Goal: Find specific page/section: Find specific page/section

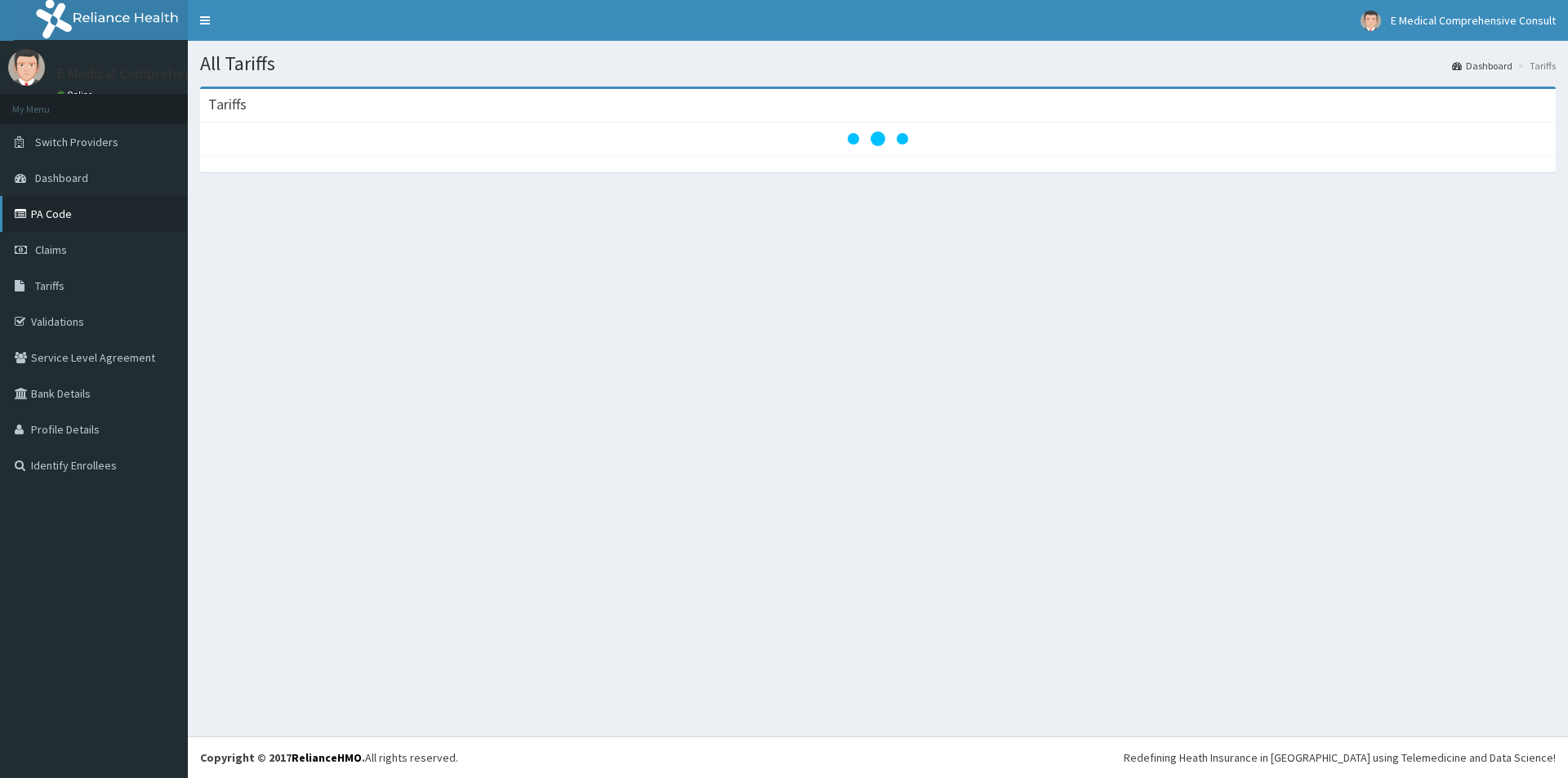
click at [154, 215] on link "PA Code" at bounding box center [94, 214] width 187 height 36
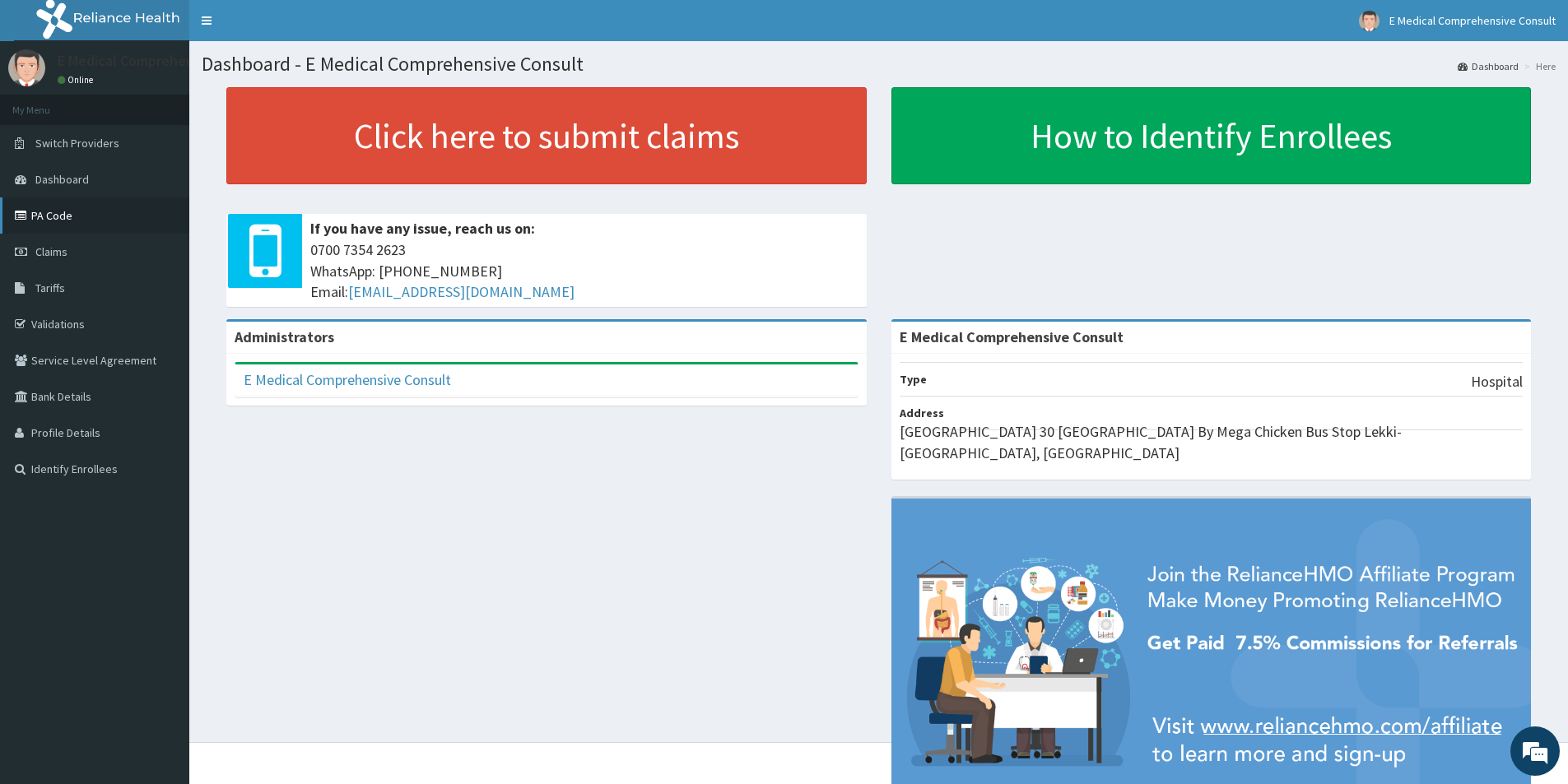
click at [34, 213] on link "PA Code" at bounding box center [94, 216] width 189 height 37
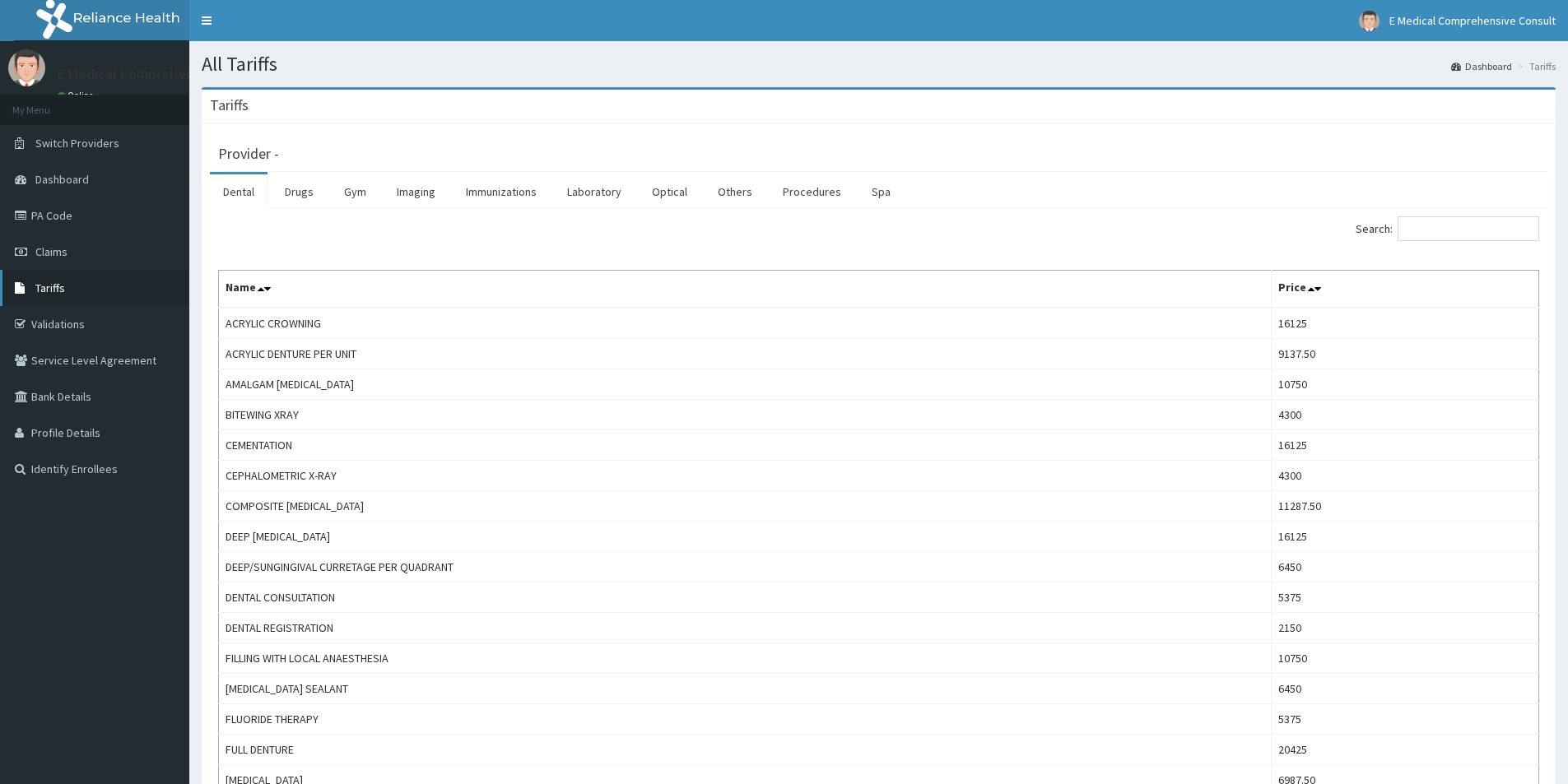
click at [32, 284] on link "Tariffs" at bounding box center [94, 288] width 189 height 37
click at [1432, 230] on input "Search:" at bounding box center [1468, 229] width 142 height 25
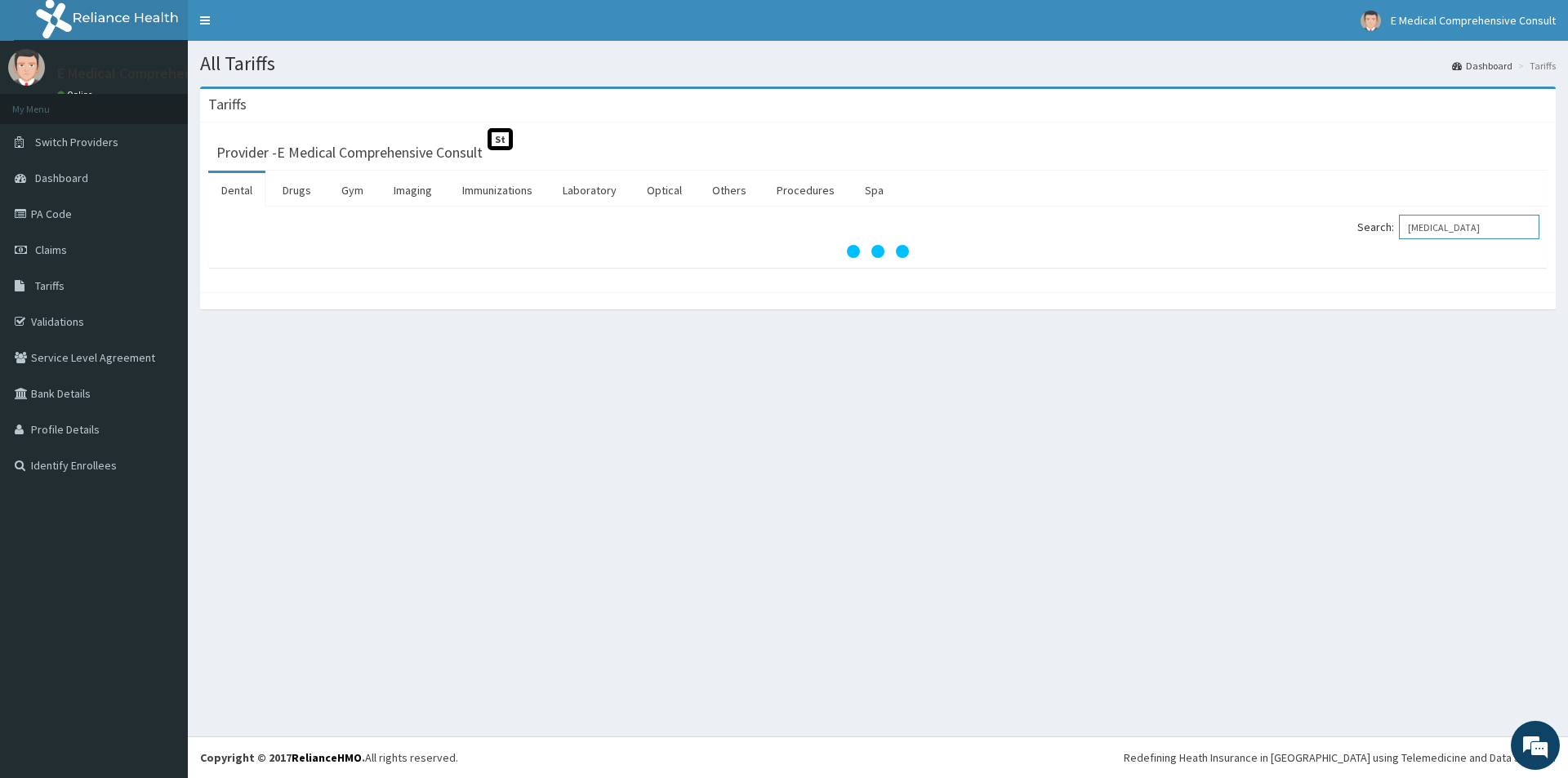
type input "ONDANSETRON"
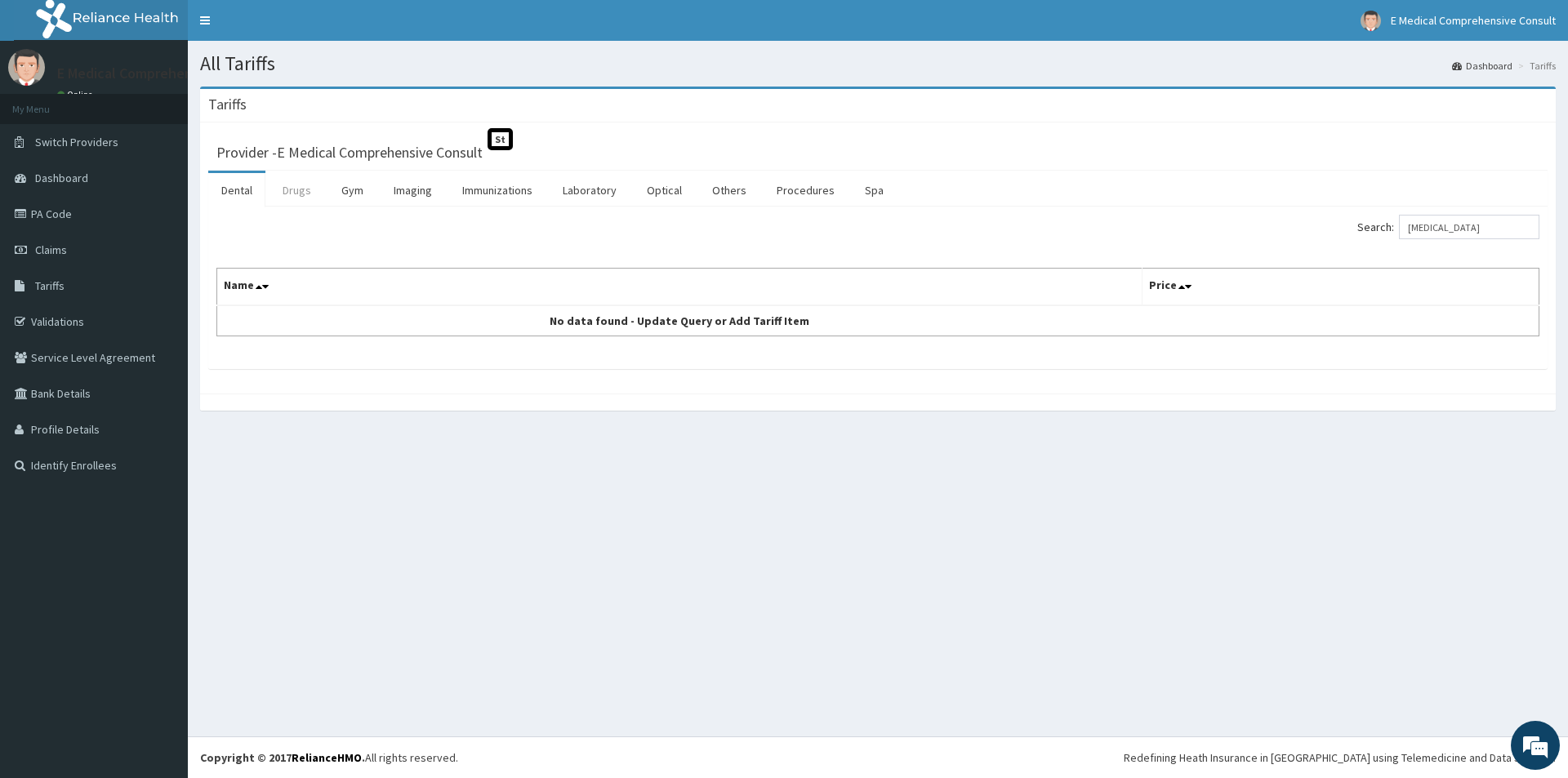
click at [295, 190] on link "Drugs" at bounding box center [296, 190] width 54 height 34
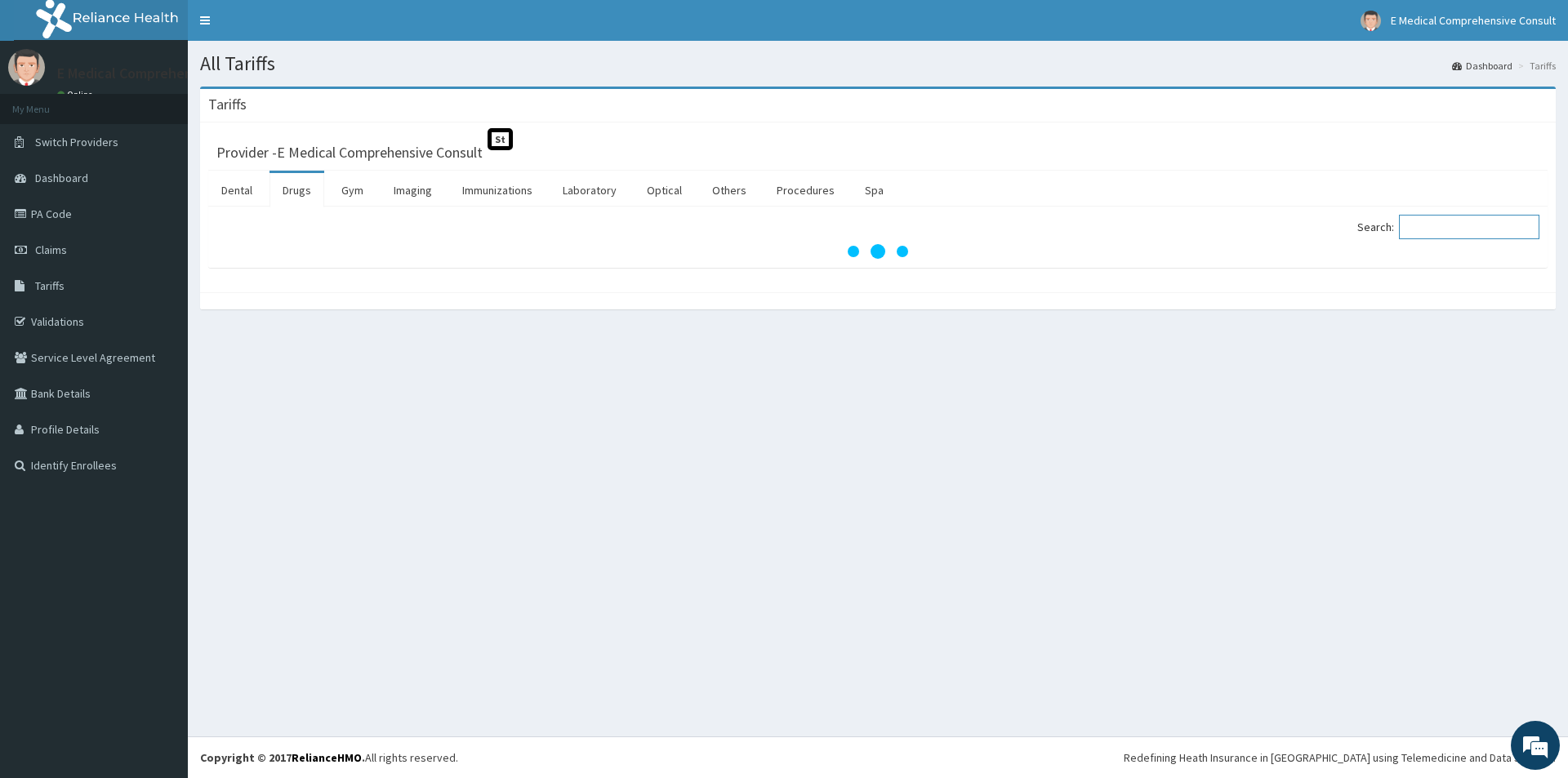
click at [1443, 223] on input "Search:" at bounding box center [1469, 227] width 141 height 25
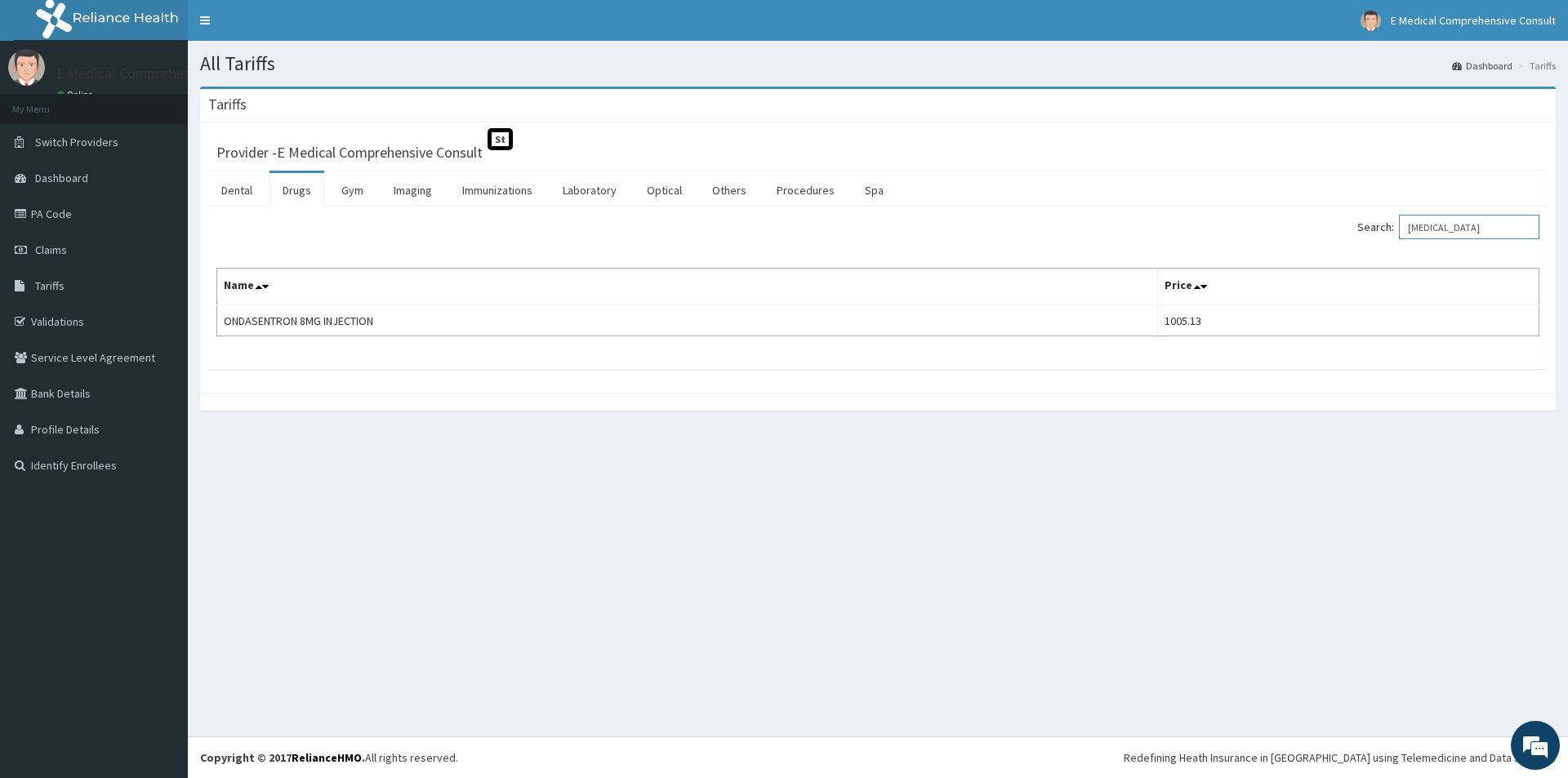
type input "ONDANSETRON"
click at [33, 215] on link "PA Code" at bounding box center [94, 214] width 187 height 36
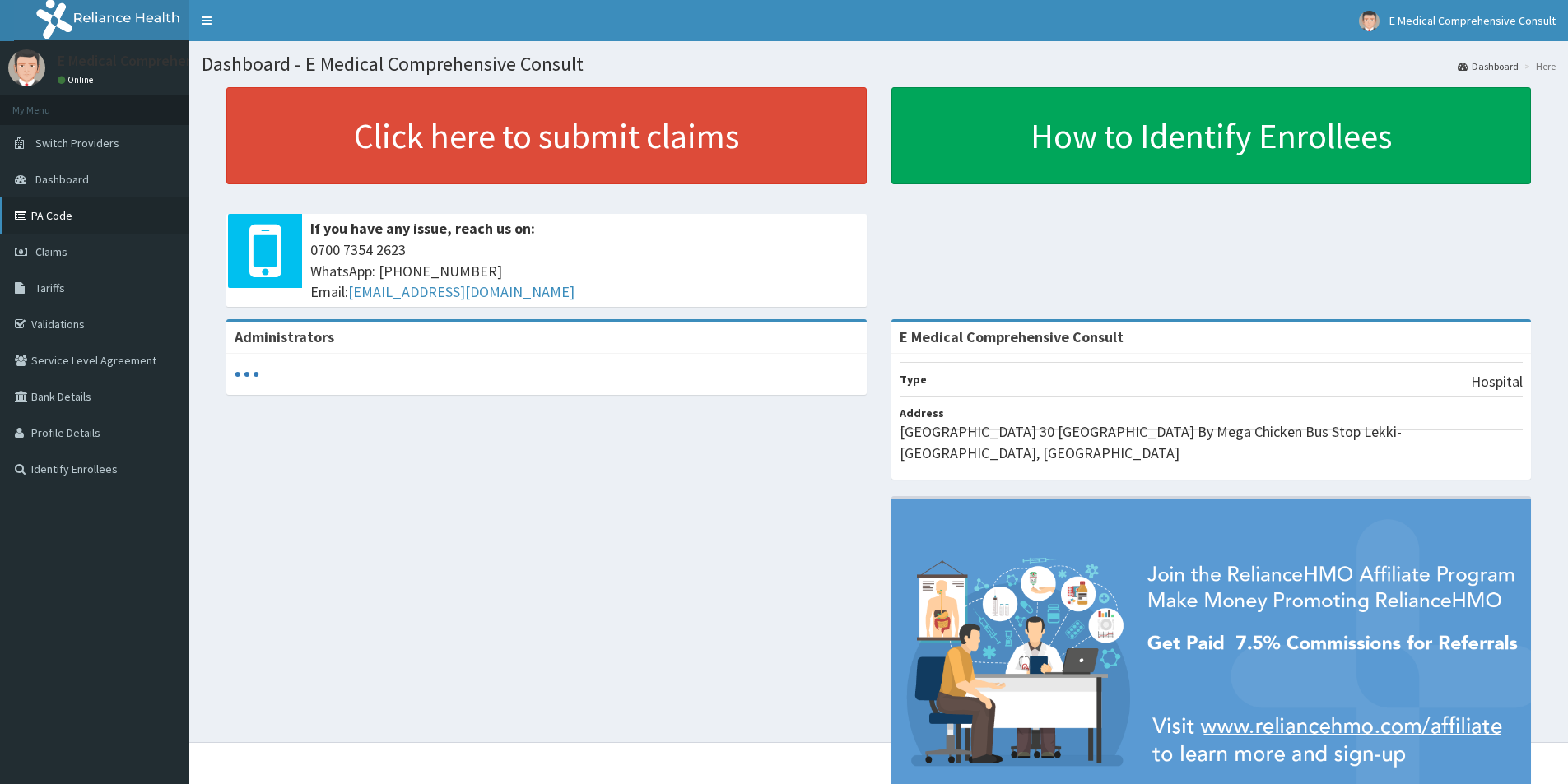
click at [40, 225] on link "PA Code" at bounding box center [94, 216] width 189 height 37
